Goal: Navigation & Orientation: Find specific page/section

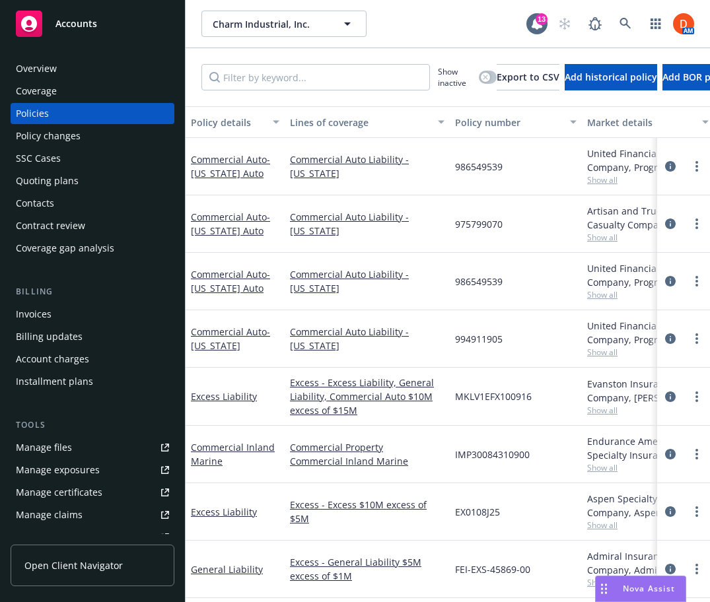
scroll to position [0, 129]
